Goal: Task Accomplishment & Management: Use online tool/utility

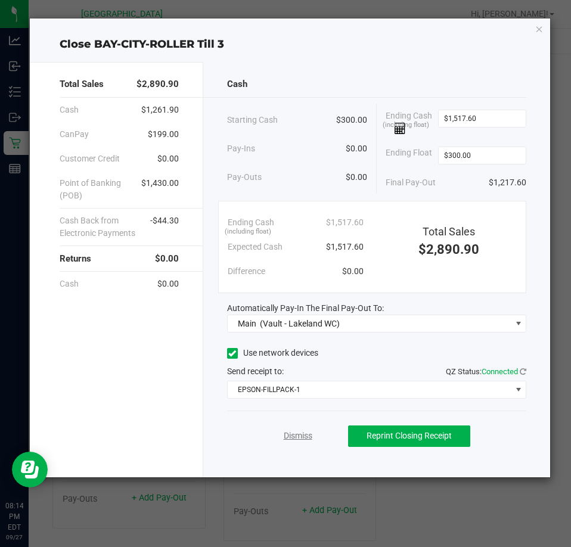
click at [301, 435] on link "Dismiss" at bounding box center [298, 436] width 29 height 13
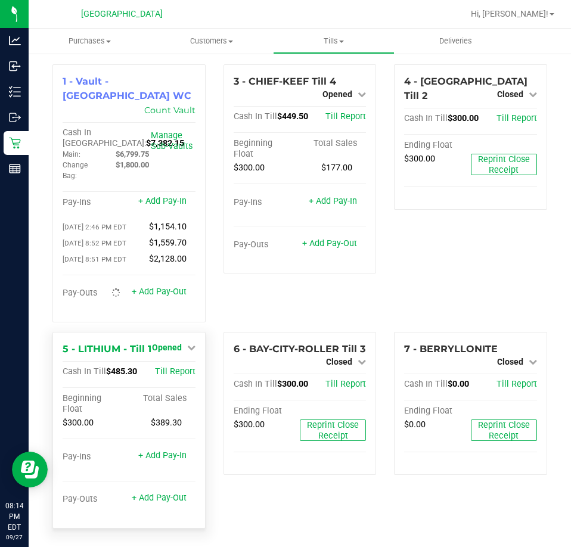
click at [188, 343] on icon at bounding box center [191, 347] width 8 height 8
click at [176, 367] on div "Close Till" at bounding box center [168, 372] width 88 height 15
click at [176, 367] on link "Close Till" at bounding box center [168, 372] width 32 height 10
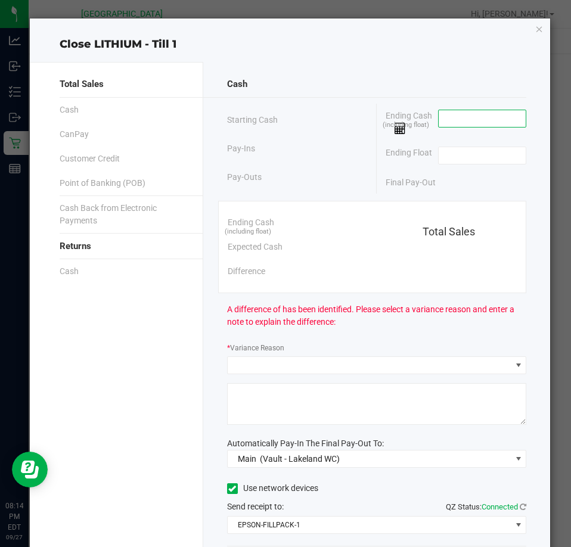
click at [451, 119] on input at bounding box center [483, 118] width 88 height 17
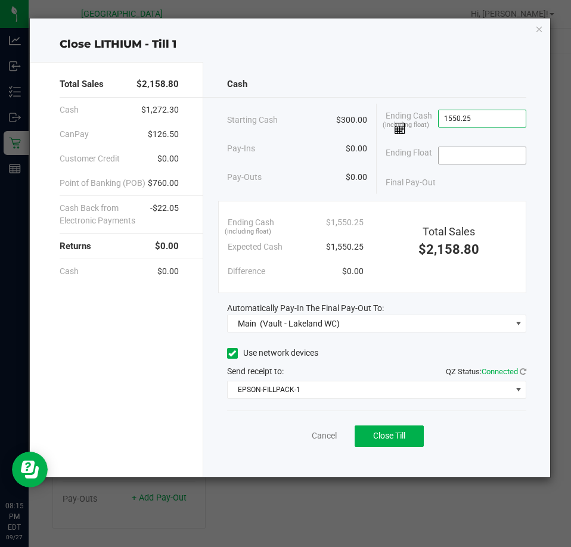
type input "$1,550.25"
click at [461, 156] on input at bounding box center [483, 155] width 88 height 17
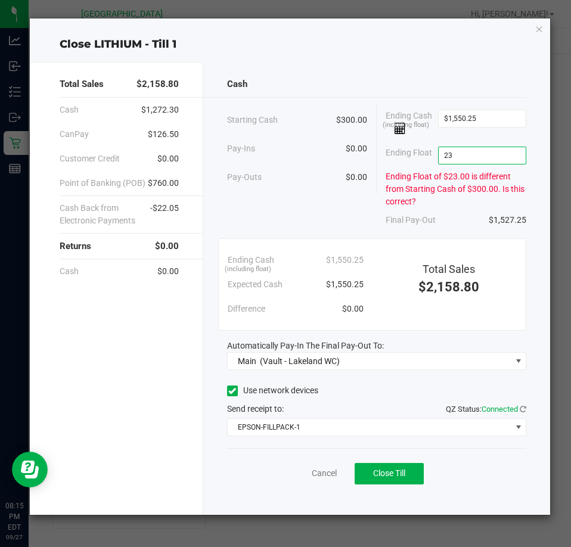
type input "2"
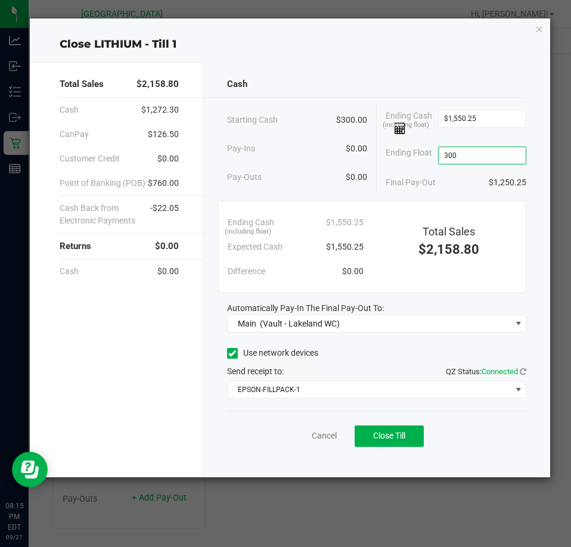
type input "$300.00"
click at [370, 357] on div "Use network devices" at bounding box center [376, 354] width 299 height 18
click at [396, 429] on button "Close Till" at bounding box center [389, 436] width 69 height 21
click at [302, 436] on link "Dismiss" at bounding box center [298, 436] width 29 height 13
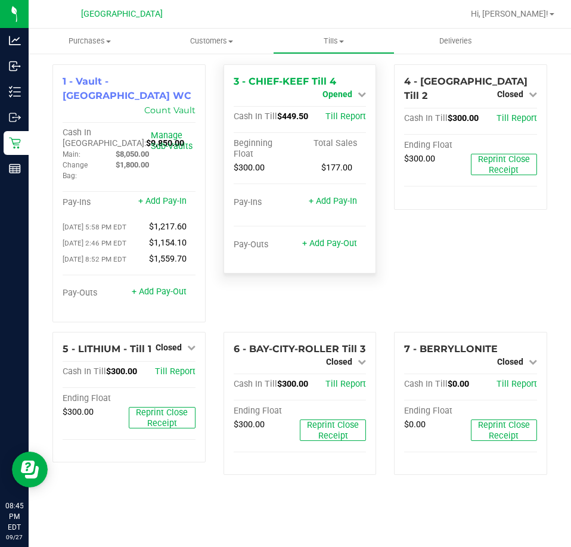
click at [343, 93] on span "Opened" at bounding box center [338, 94] width 30 height 10
click at [350, 104] on link "Close Till" at bounding box center [339, 105] width 32 height 10
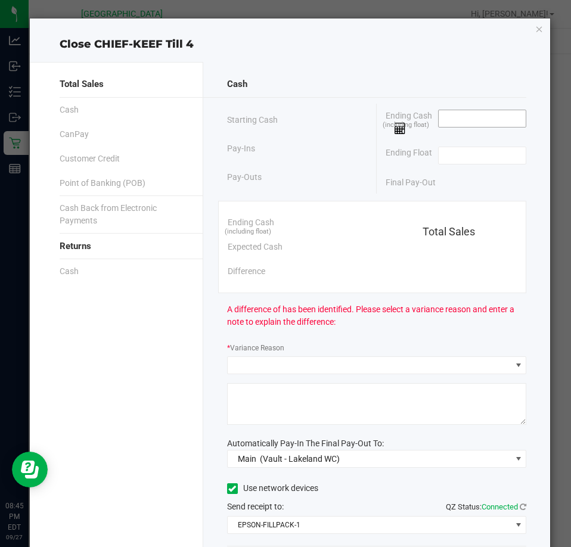
click at [457, 126] on input at bounding box center [483, 118] width 88 height 17
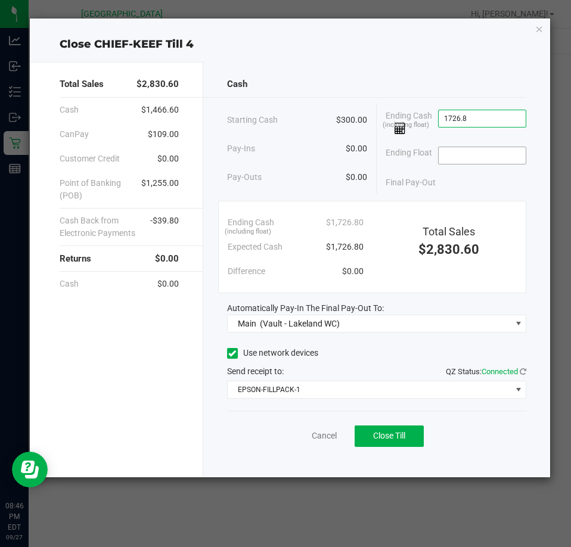
type input "$1,726.80"
click at [458, 162] on input at bounding box center [483, 155] width 88 height 17
type input "$300.00"
click at [465, 190] on div "Final Pay-Out $1,426.80" at bounding box center [456, 183] width 141 height 24
click at [401, 431] on span "Close Till" at bounding box center [389, 436] width 32 height 10
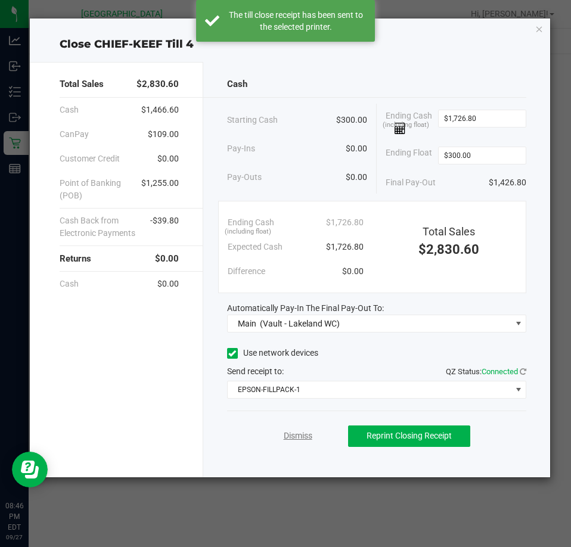
click at [304, 437] on link "Dismiss" at bounding box center [298, 436] width 29 height 13
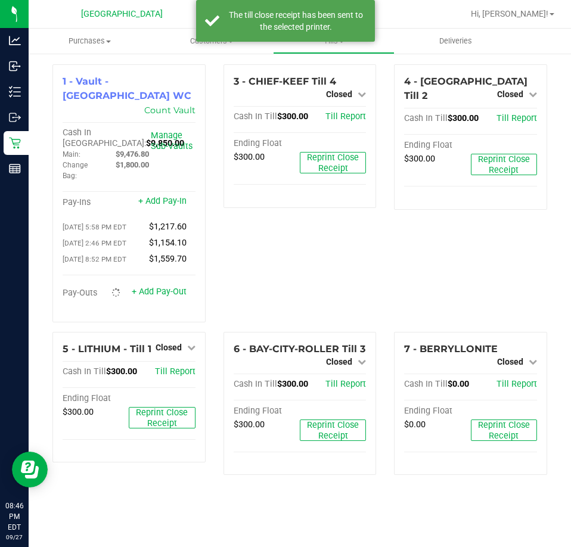
click at [314, 272] on div "3 - CHIEF-KEEF Till 4 Closed Open Till Cash In Till $300.00 Till Report Ending …" at bounding box center [300, 198] width 171 height 268
click at [306, 19] on div "The till close receipt has been sent to the selected printer." at bounding box center [296, 21] width 140 height 24
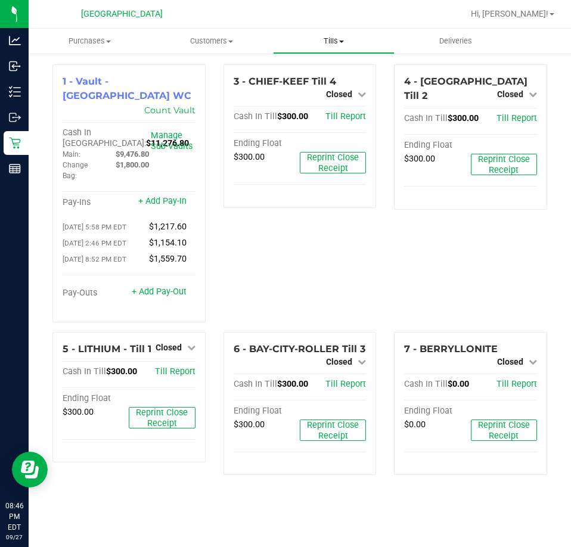
click at [341, 41] on span at bounding box center [341, 42] width 5 height 2
click at [339, 87] on span "Reconcile e-payments" at bounding box center [332, 86] width 119 height 10
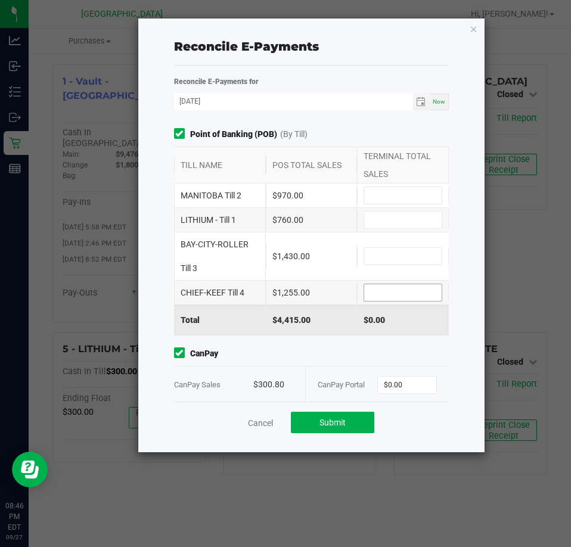
click at [391, 296] on input at bounding box center [403, 292] width 78 height 17
type input "$1,255.00"
click at [376, 221] on input at bounding box center [403, 220] width 78 height 17
type input "$760.00"
click at [386, 251] on input at bounding box center [403, 256] width 78 height 17
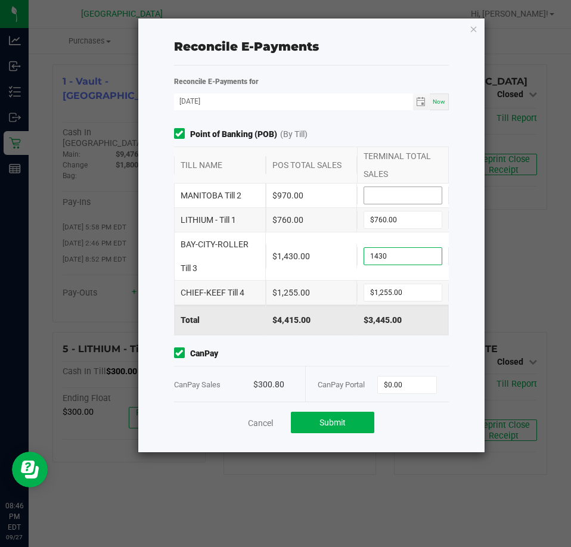
type input "$1,430.00"
click at [385, 201] on input at bounding box center [403, 195] width 78 height 17
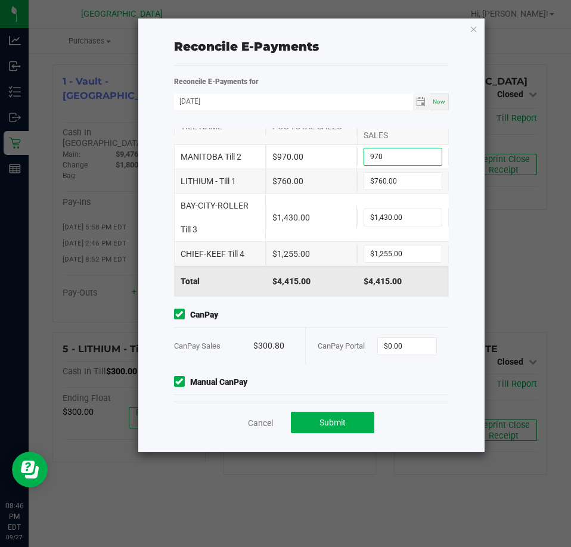
scroll to position [60, 0]
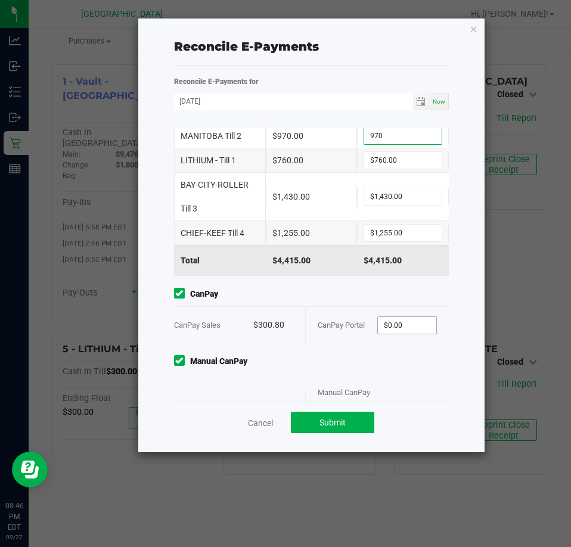
type input "$970.00"
click at [395, 326] on input "0" at bounding box center [407, 325] width 58 height 17
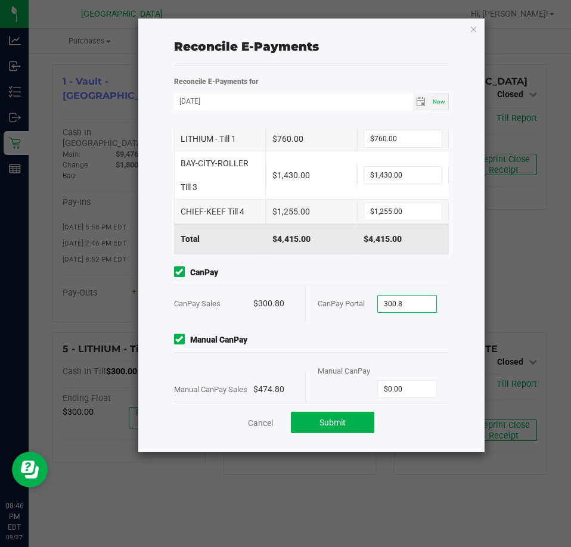
scroll to position [115, 0]
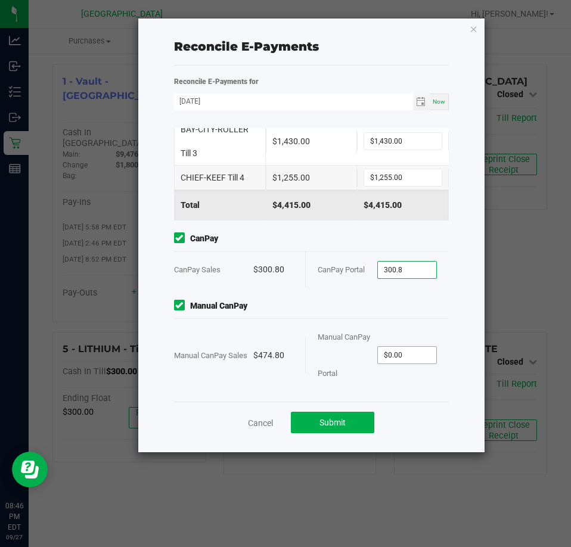
type input "$300.80"
click at [382, 359] on input "0" at bounding box center [407, 355] width 58 height 17
type input "$474.80"
click at [361, 334] on span "Manual CanPay Portal" at bounding box center [344, 355] width 52 height 45
click at [344, 422] on span "Submit" at bounding box center [333, 423] width 26 height 10
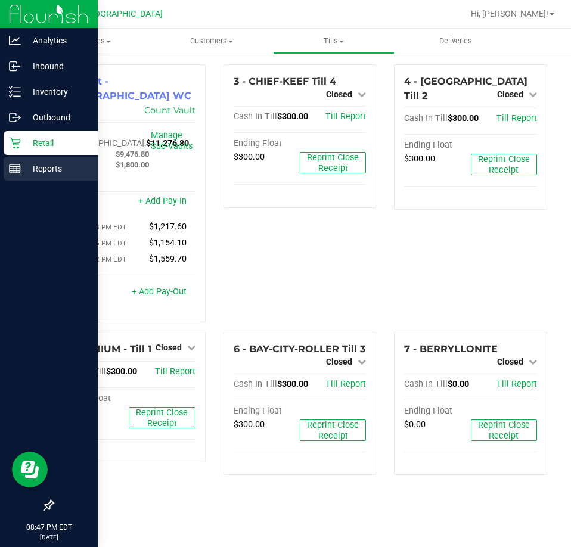
click at [19, 171] on line at bounding box center [15, 171] width 11 height 0
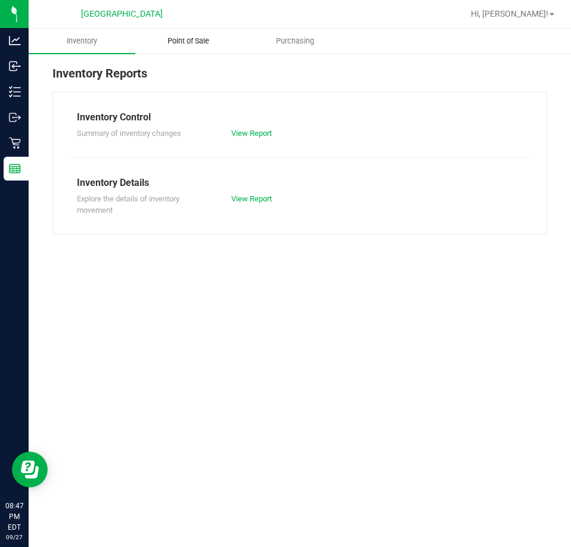
click at [185, 43] on span "Point of Sale" at bounding box center [188, 41] width 74 height 11
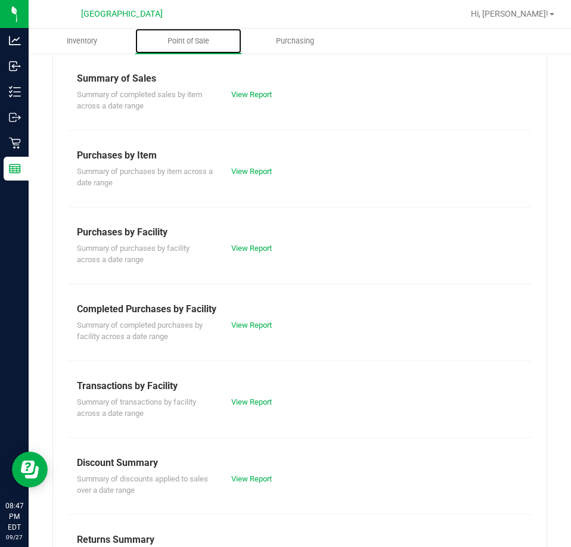
scroll to position [119, 0]
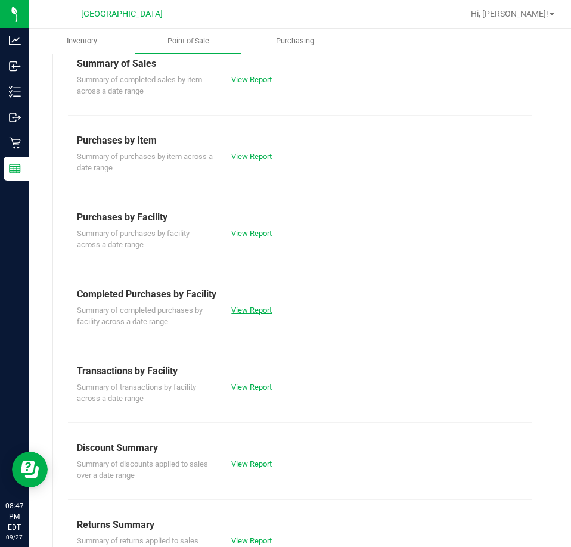
click at [256, 308] on link "View Report" at bounding box center [251, 310] width 41 height 9
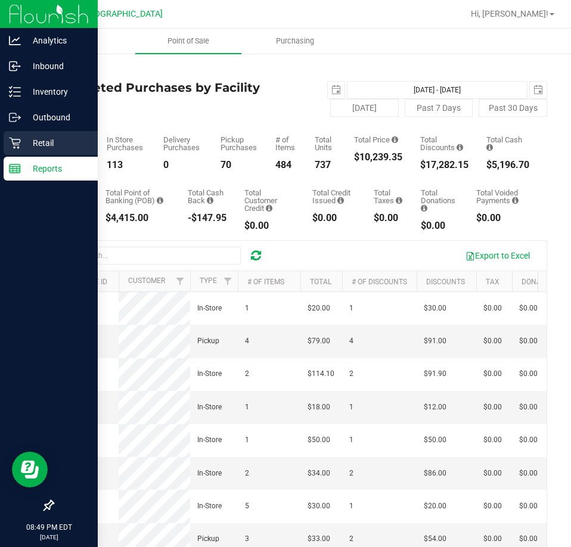
click at [11, 145] on icon at bounding box center [15, 143] width 12 height 12
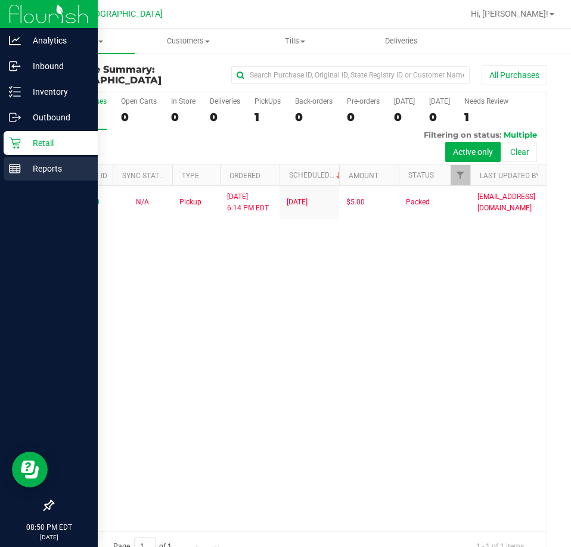
click at [42, 172] on p "Reports" at bounding box center [57, 169] width 72 height 14
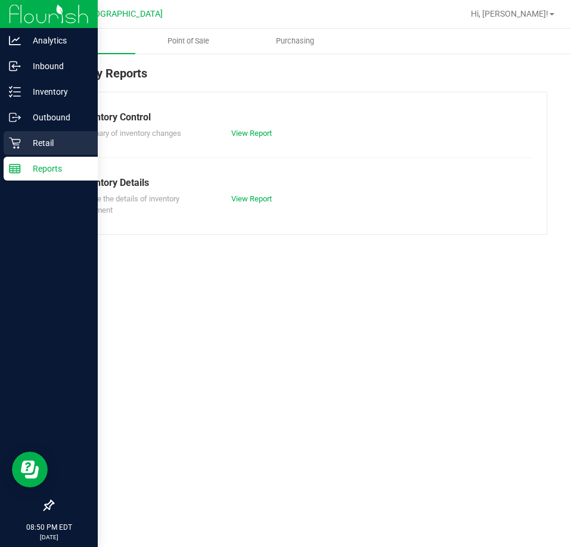
click at [28, 138] on p "Retail" at bounding box center [57, 143] width 72 height 14
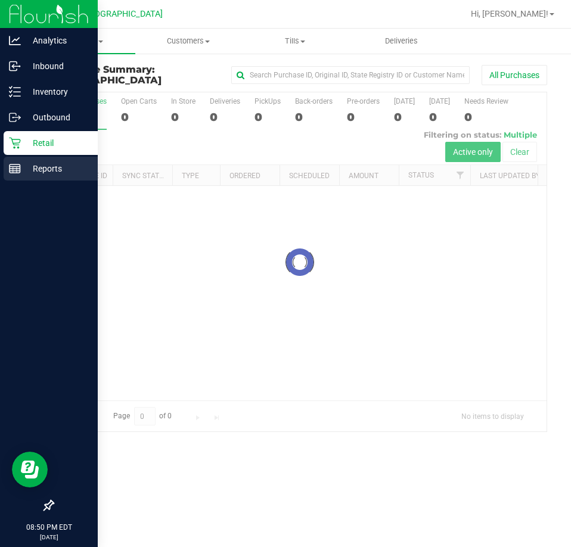
click at [54, 167] on p "Reports" at bounding box center [57, 169] width 72 height 14
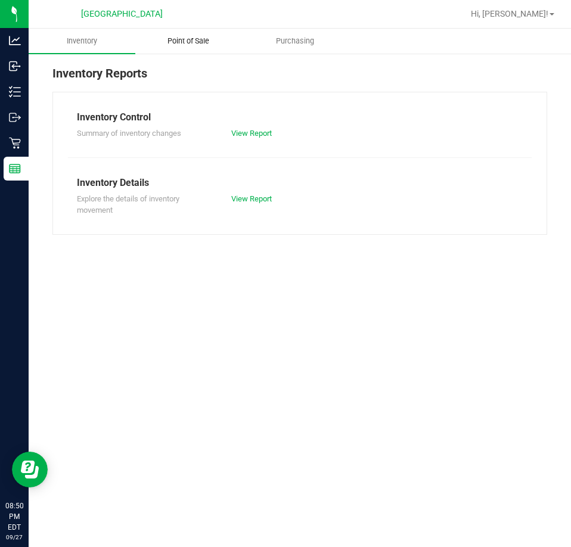
click at [171, 39] on span "Point of Sale" at bounding box center [188, 41] width 74 height 11
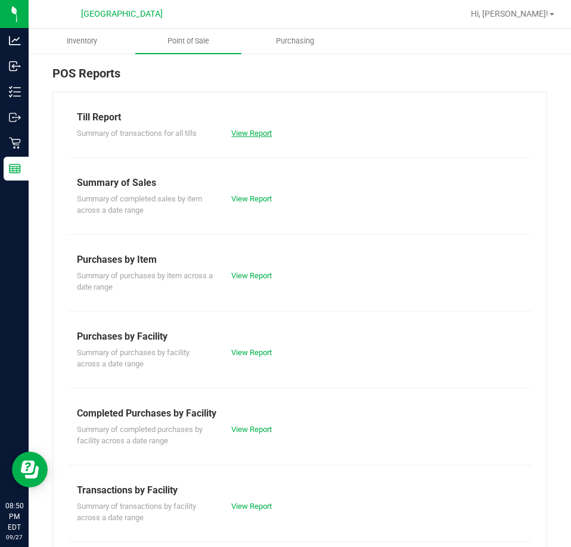
click at [248, 129] on div "View Report" at bounding box center [299, 134] width 154 height 12
click at [253, 134] on link "View Report" at bounding box center [251, 133] width 41 height 9
